Goal: Transaction & Acquisition: Purchase product/service

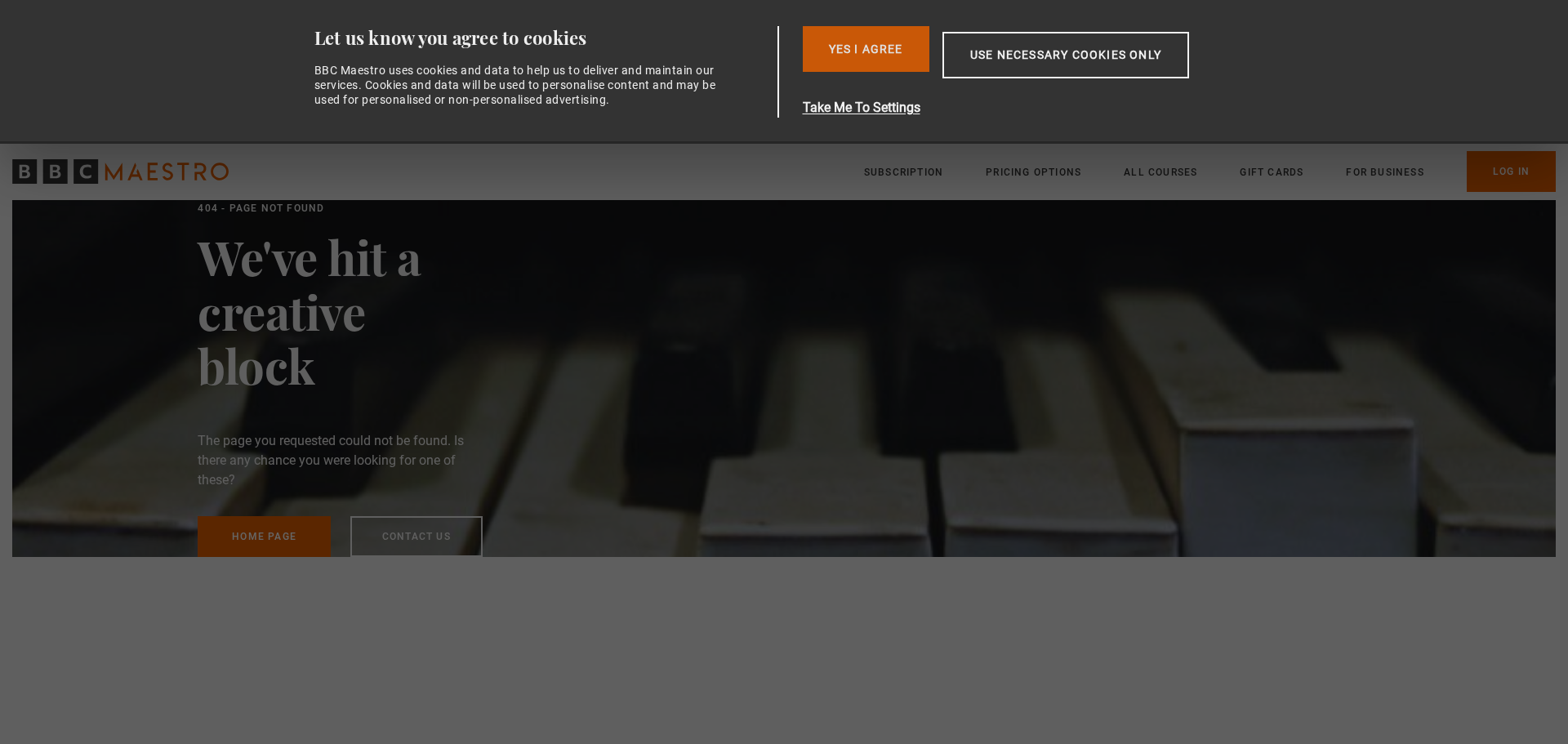
click at [851, 60] on button "Yes I Agree" at bounding box center [866, 49] width 126 height 46
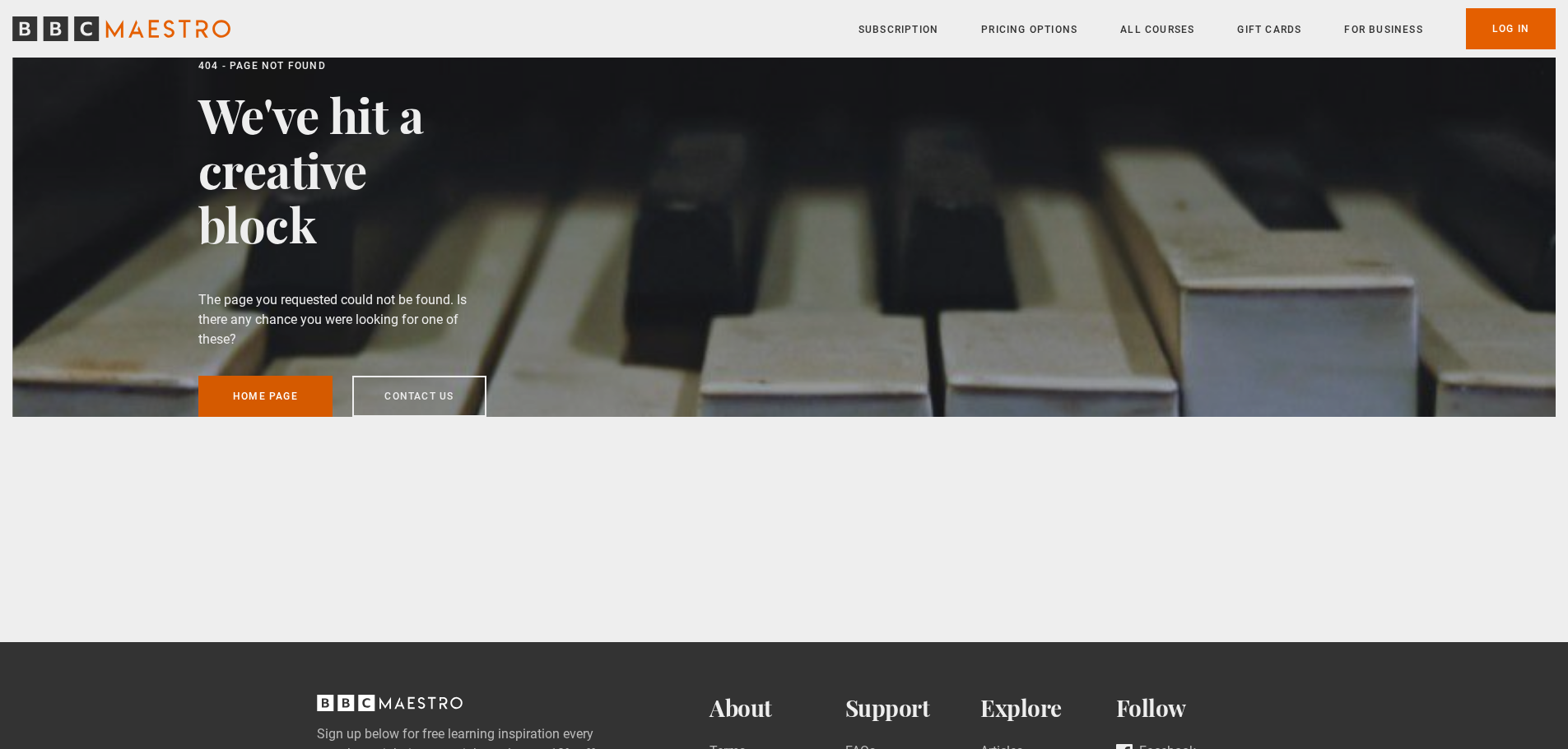
click at [223, 384] on link "Home page" at bounding box center [264, 397] width 134 height 41
click at [248, 394] on link "Home page" at bounding box center [264, 397] width 134 height 41
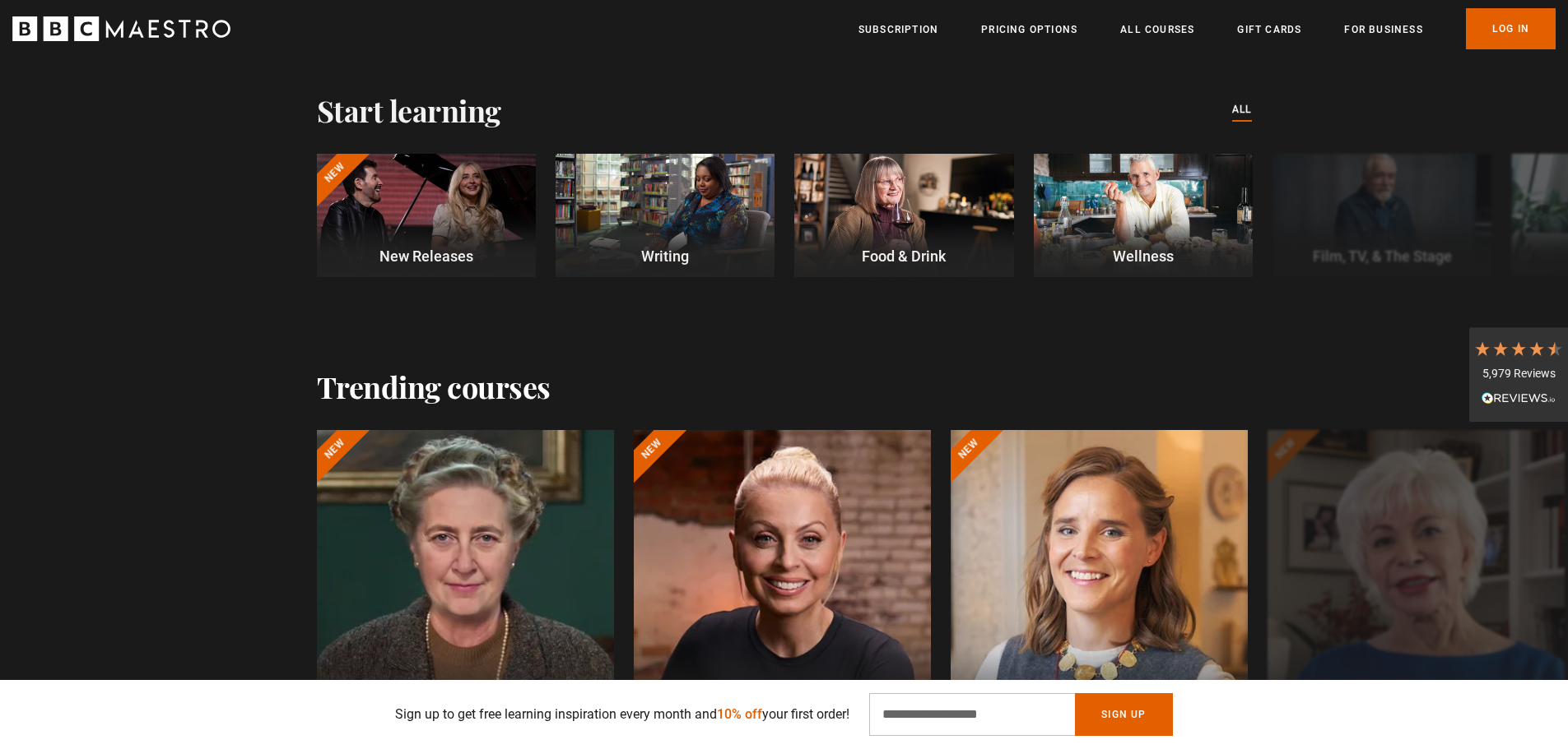
scroll to position [493, 0]
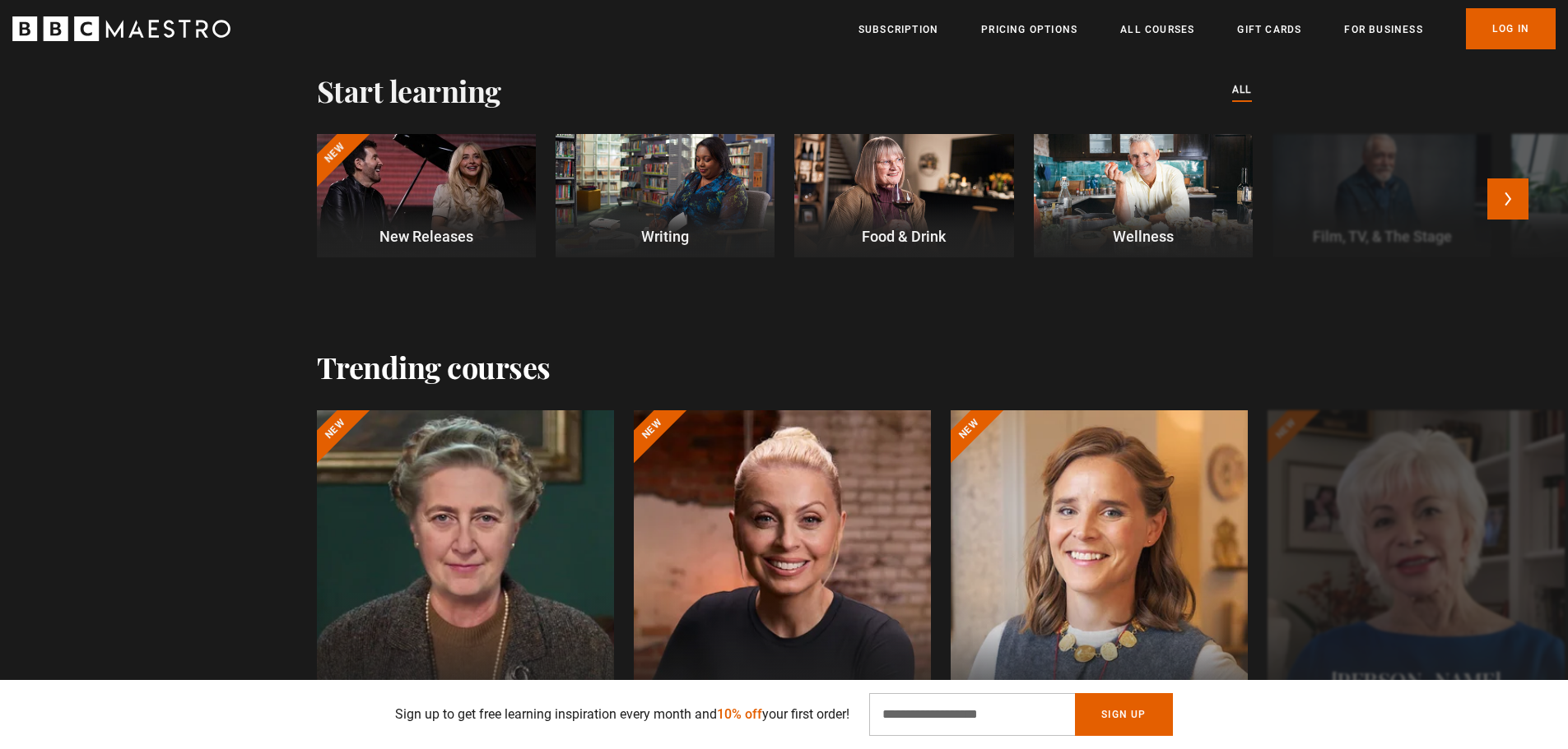
click at [672, 208] on div at bounding box center [664, 196] width 218 height 123
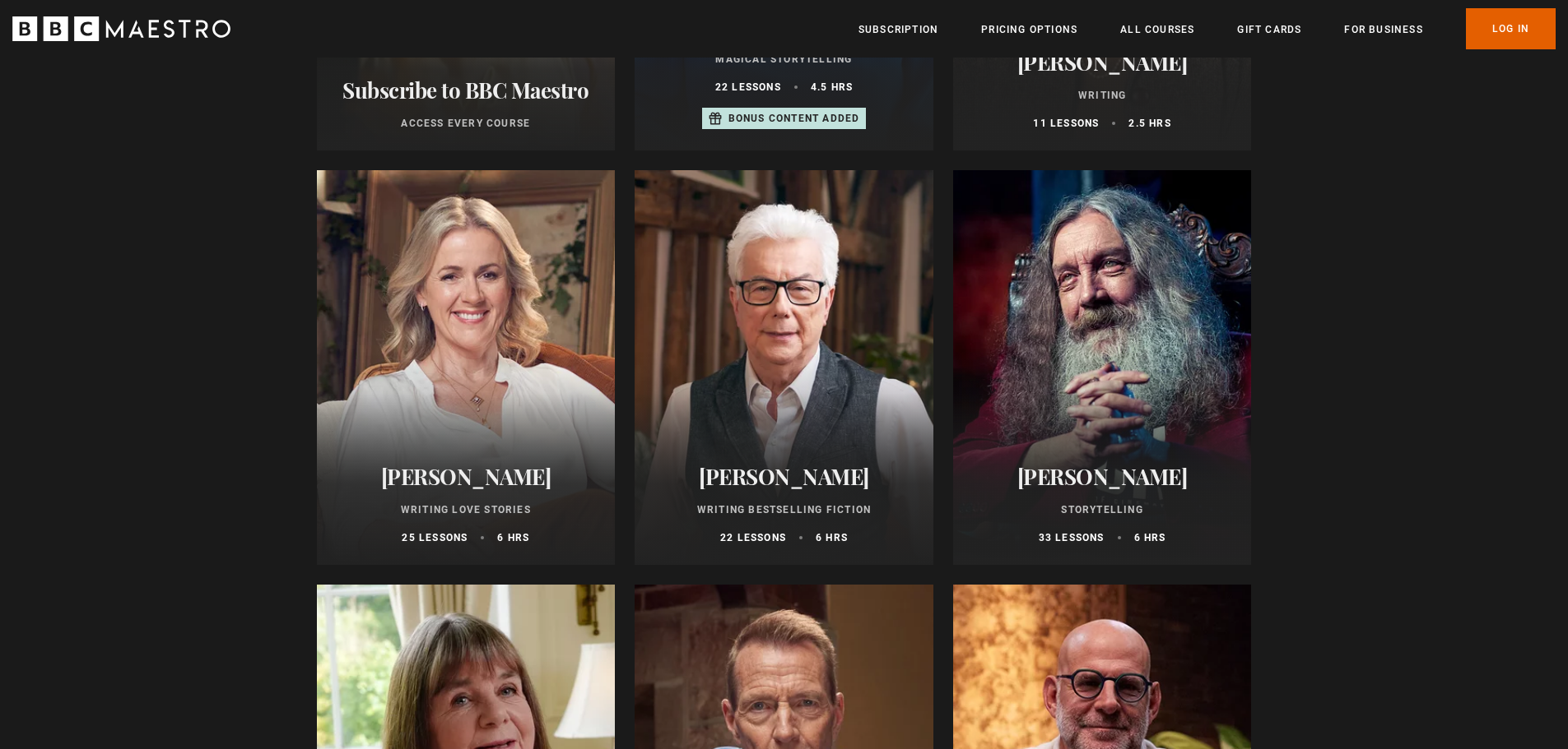
scroll to position [493, 0]
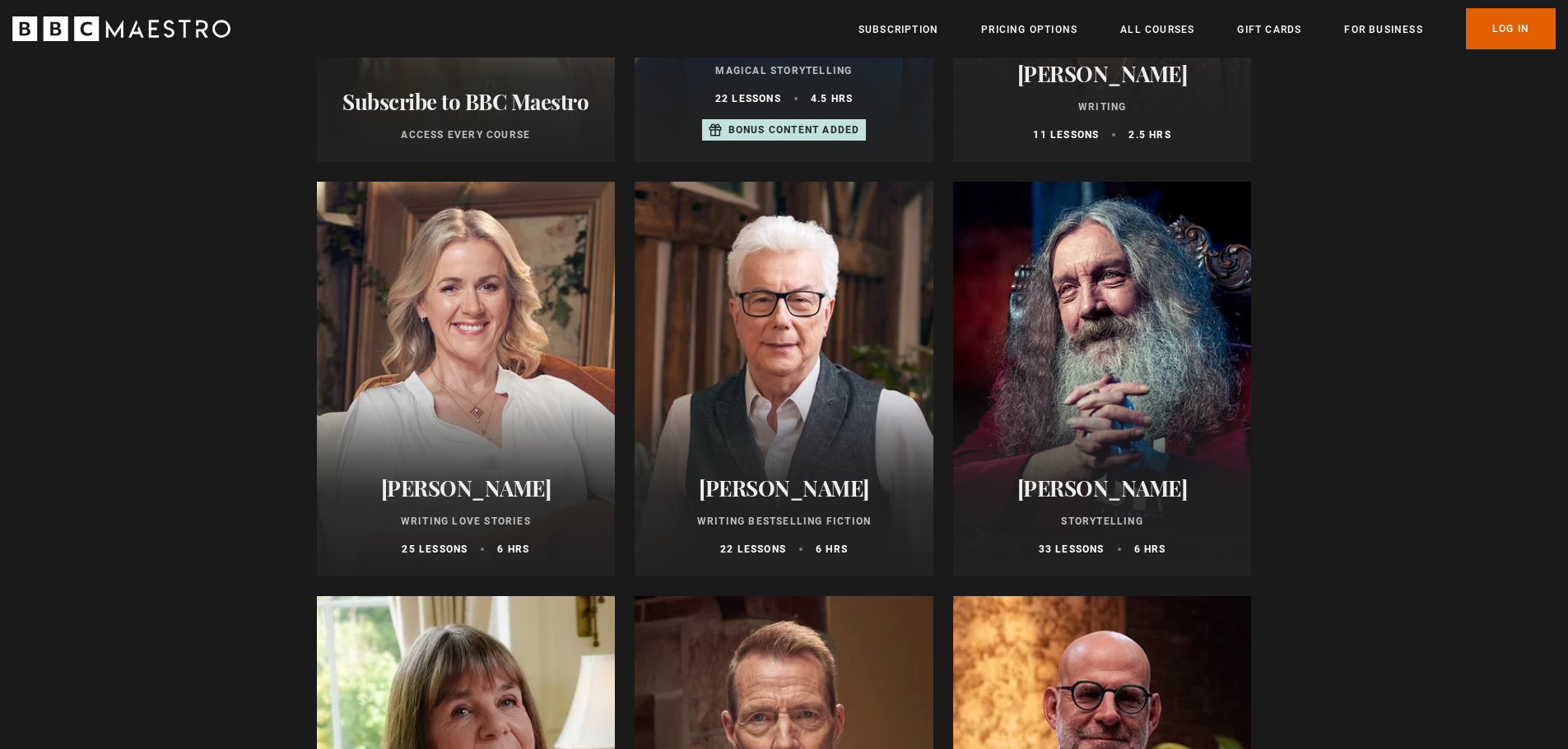
click at [784, 513] on div "Ken Follett Writing Bestselling Fiction 22 lessons 6 hrs" at bounding box center [784, 516] width 299 height 121
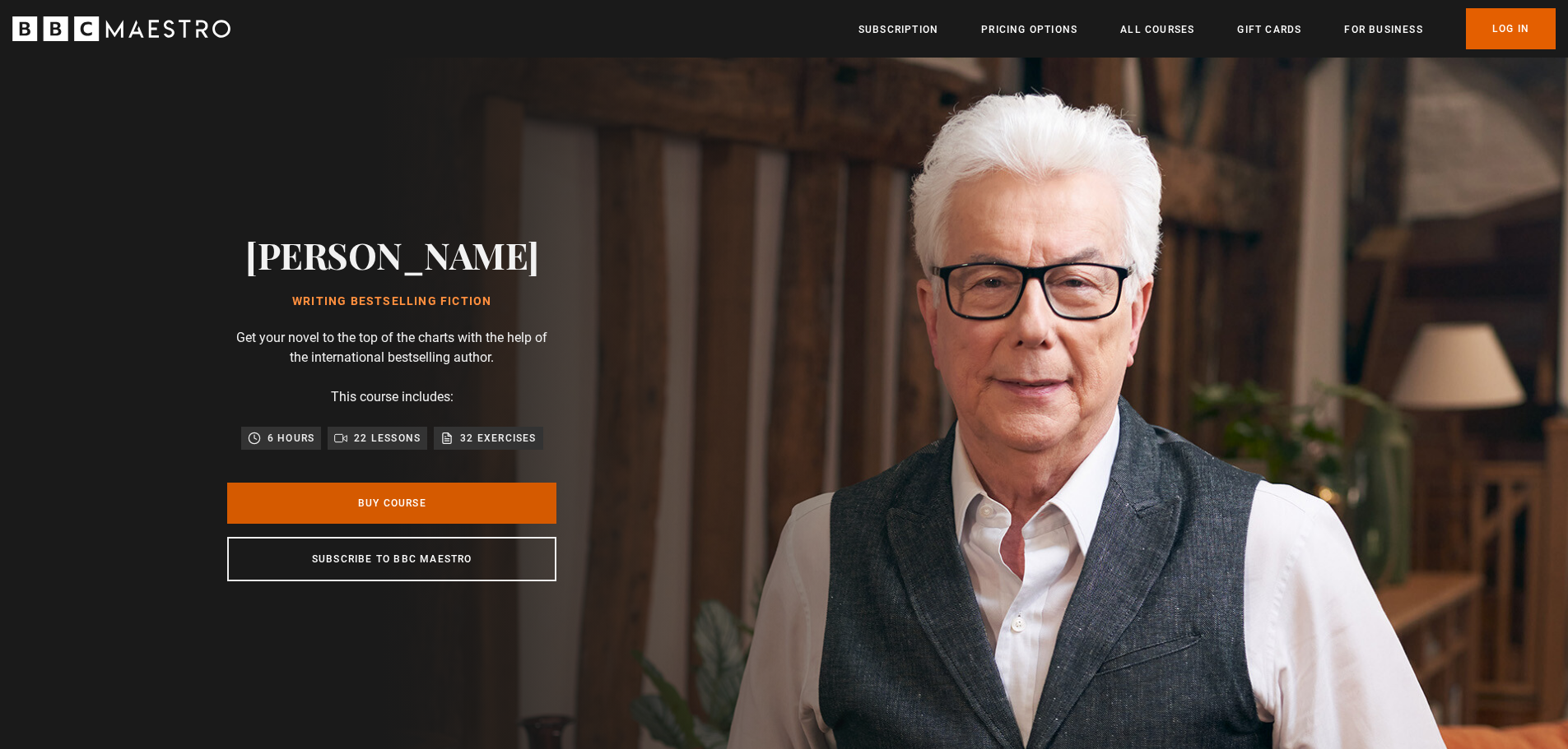
click at [417, 488] on link "Buy Course" at bounding box center [392, 503] width 329 height 41
